Goal: Task Accomplishment & Management: Complete application form

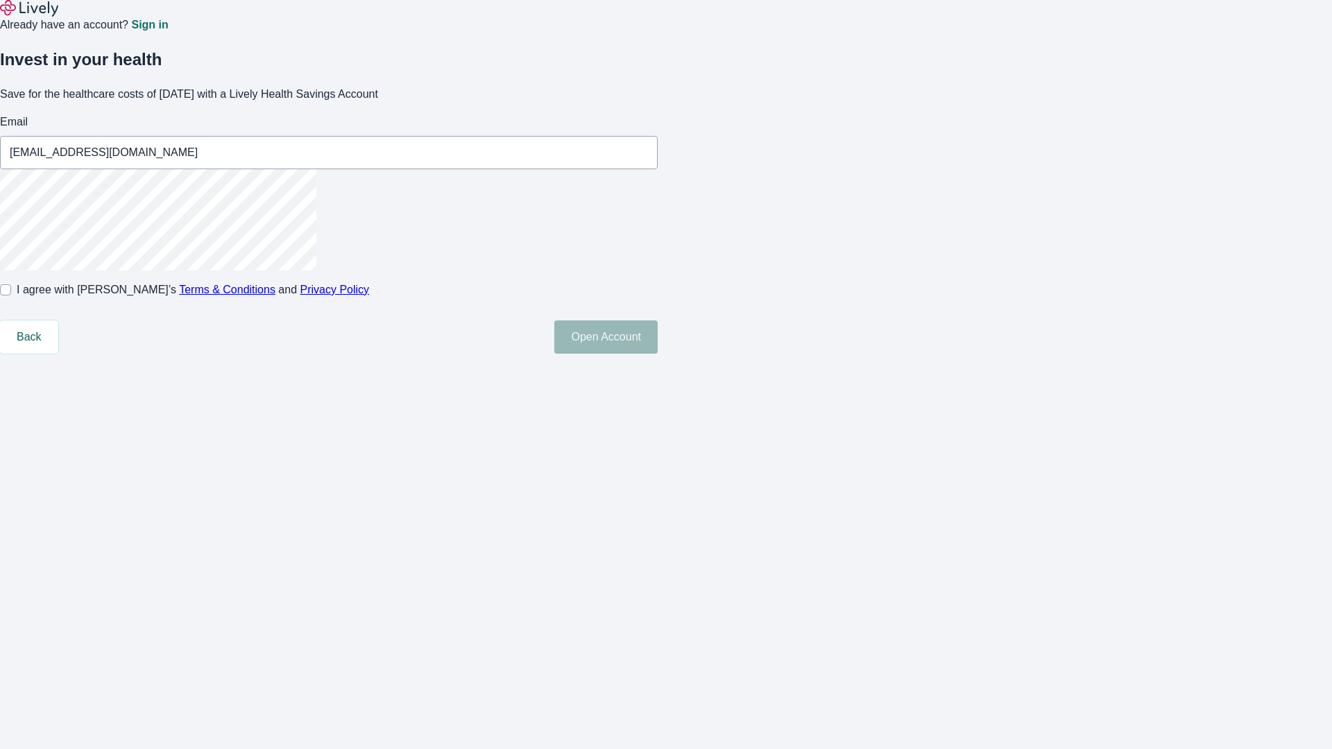
click at [11, 295] on input "I agree with Lively’s Terms & Conditions and Privacy Policy" at bounding box center [5, 289] width 11 height 11
checkbox input "true"
click at [658, 354] on button "Open Account" at bounding box center [605, 336] width 103 height 33
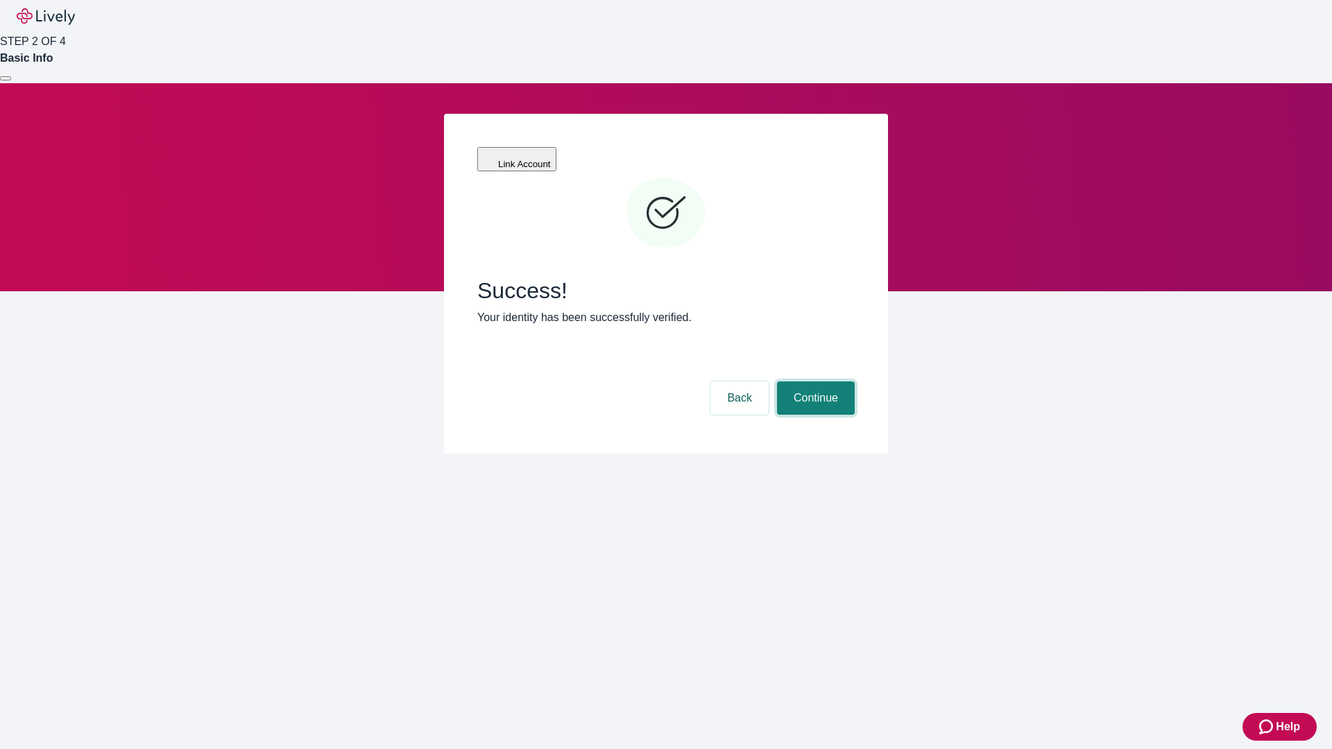
click at [814, 381] on button "Continue" at bounding box center [816, 397] width 78 height 33
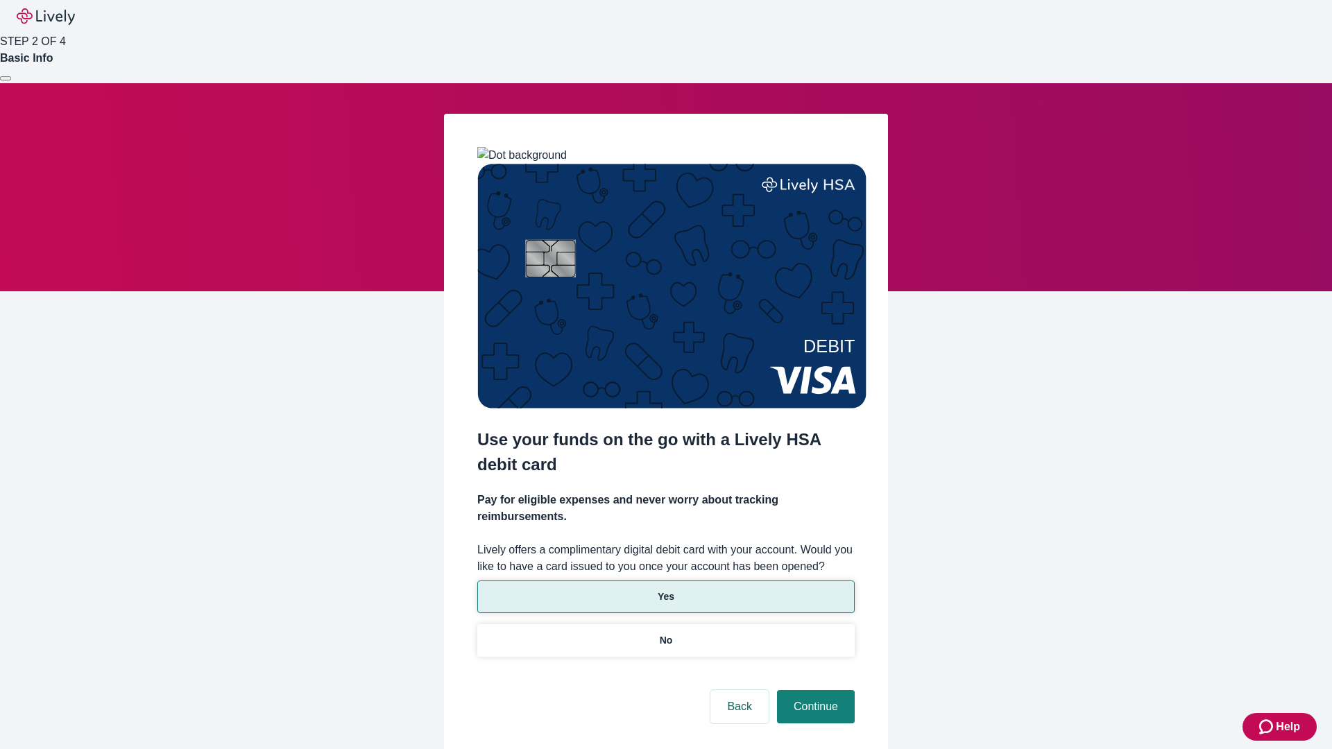
click at [665, 590] on p "Yes" at bounding box center [666, 597] width 17 height 15
click at [814, 690] on button "Continue" at bounding box center [816, 706] width 78 height 33
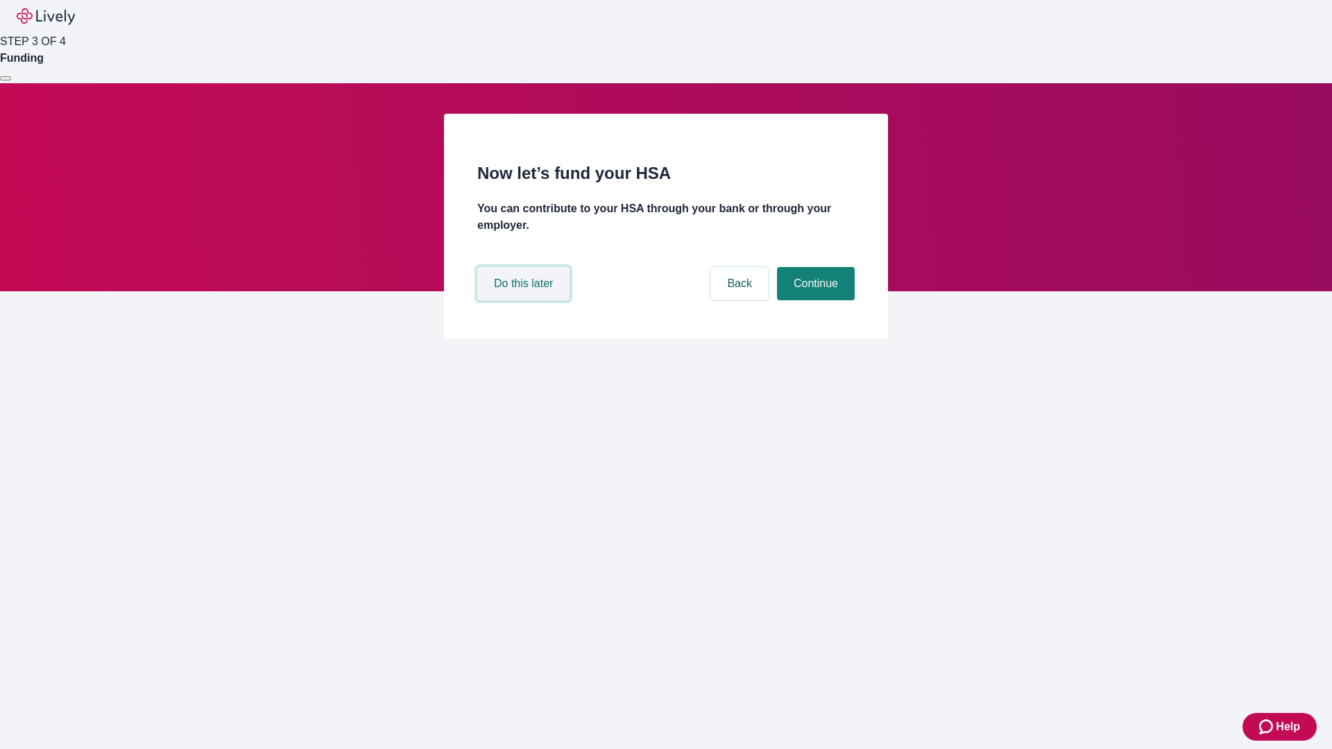
click at [525, 300] on button "Do this later" at bounding box center [523, 283] width 92 height 33
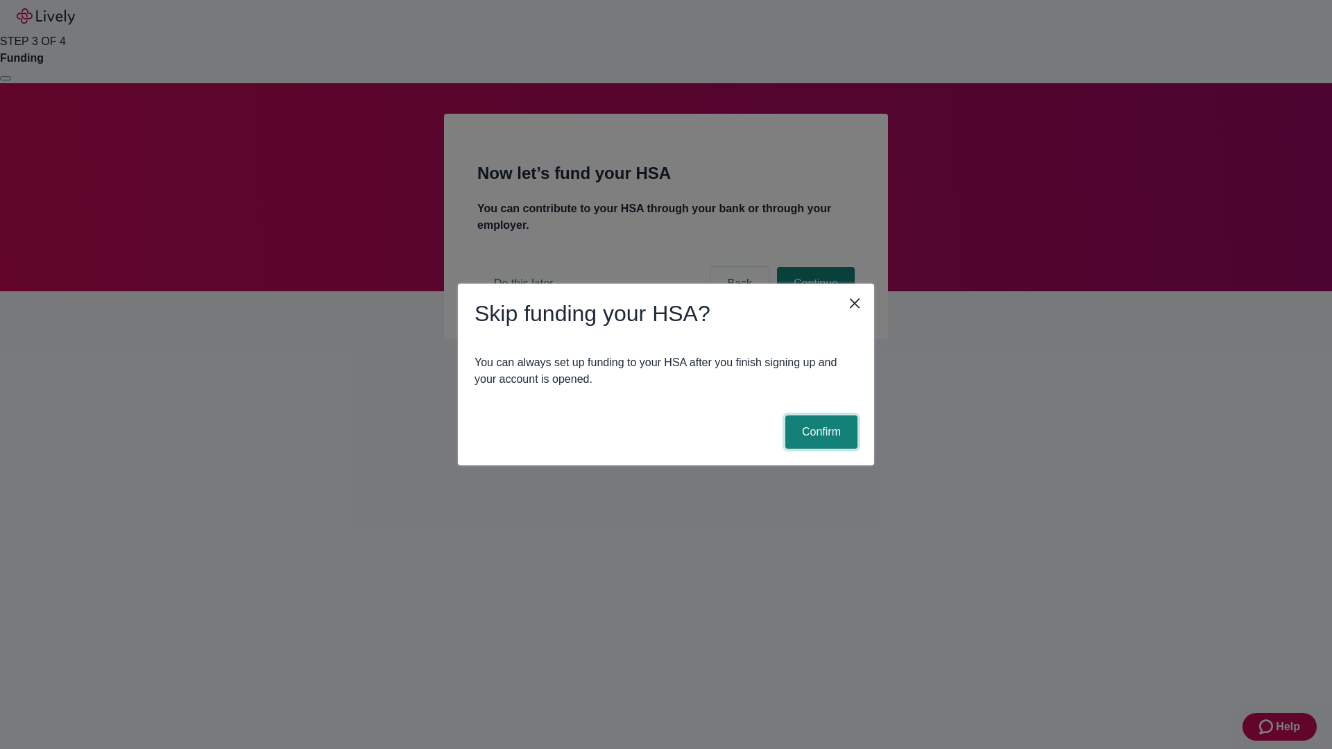
click at [819, 432] on button "Confirm" at bounding box center [821, 431] width 72 height 33
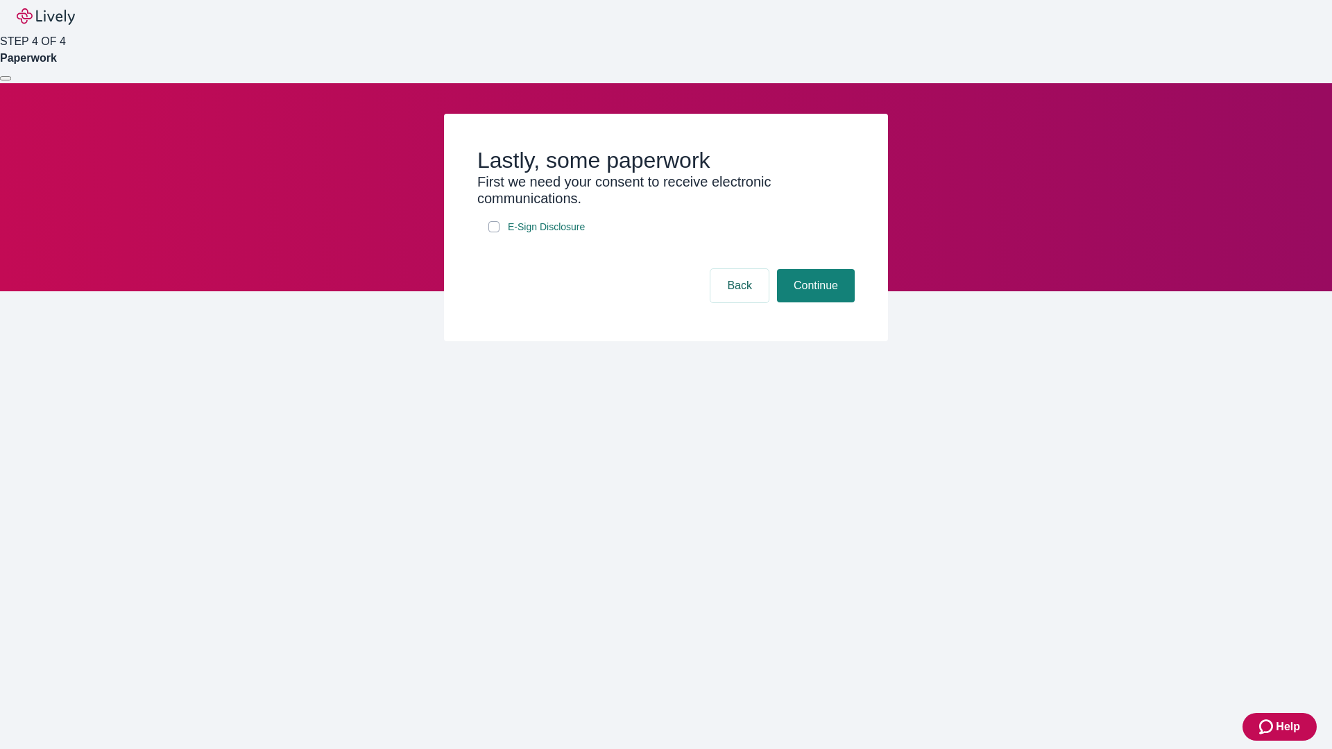
click at [494, 232] on input "E-Sign Disclosure" at bounding box center [493, 226] width 11 height 11
checkbox input "true"
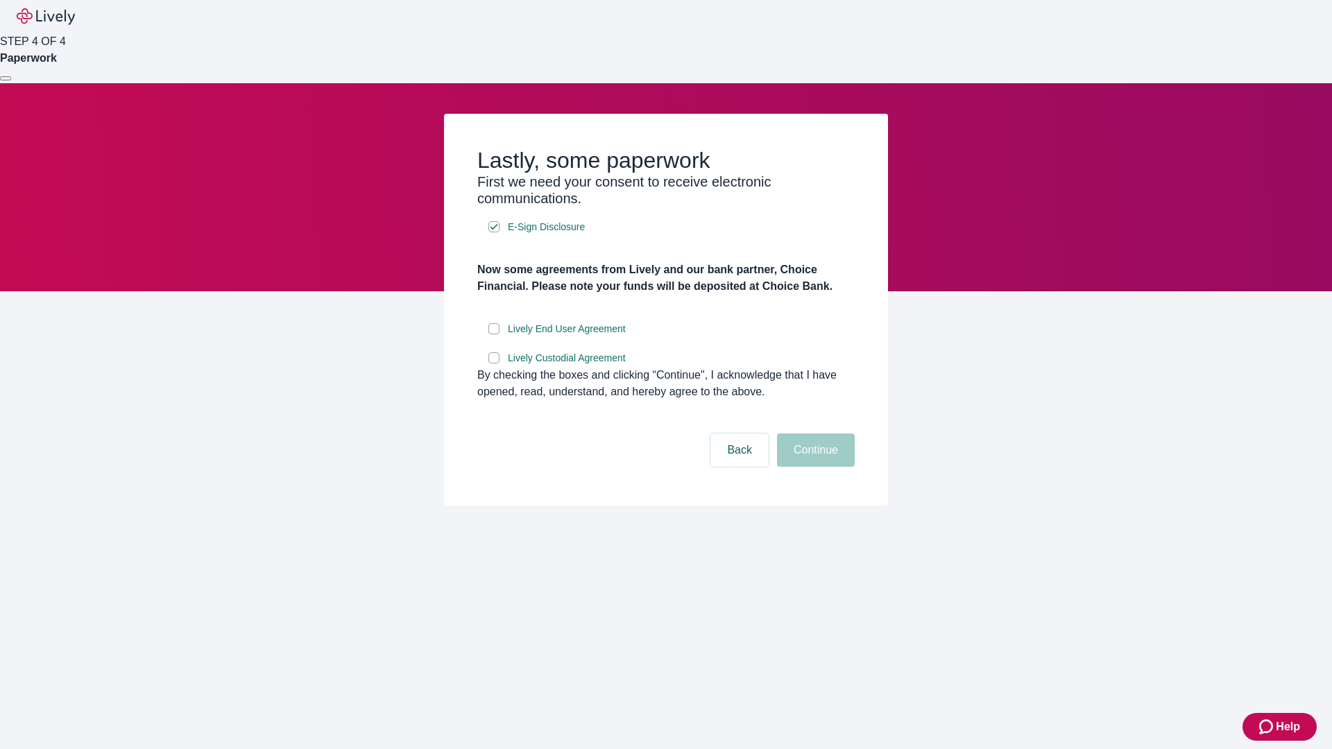
click at [494, 334] on input "Lively End User Agreement" at bounding box center [493, 328] width 11 height 11
checkbox input "true"
click at [494, 363] on input "Lively Custodial Agreement" at bounding box center [493, 357] width 11 height 11
checkbox input "true"
click at [814, 467] on button "Continue" at bounding box center [816, 449] width 78 height 33
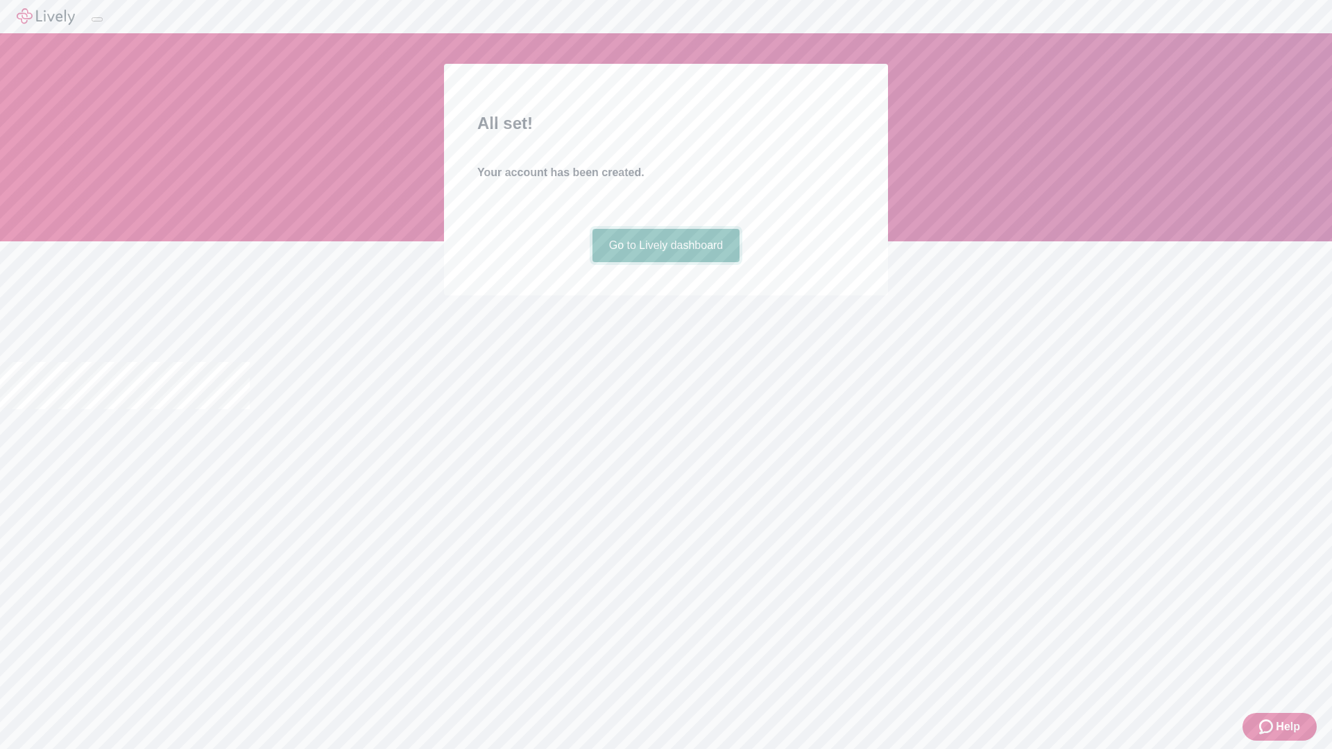
click at [665, 262] on link "Go to Lively dashboard" at bounding box center [666, 245] width 148 height 33
